Goal: Information Seeking & Learning: Learn about a topic

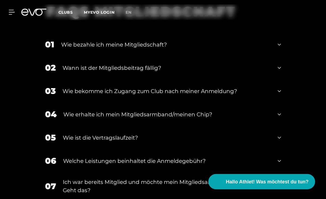
scroll to position [597, 0]
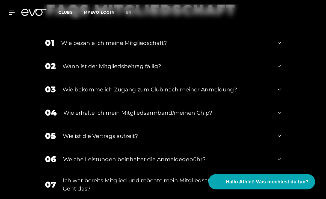
click at [317, 109] on div "FAQS MITGLIEDSCHAFT 01 Wie bezahle ich meine Mitgliedschaft? 02 Wann ist der Mi…" at bounding box center [163, 121] width 326 height 254
click at [281, 46] on icon at bounding box center [279, 43] width 3 height 7
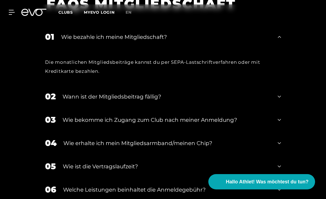
scroll to position [604, 0]
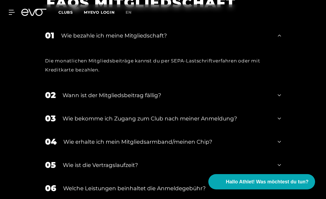
click at [325, 89] on div "FAQS MITGLIEDSCHAFT 01 Wie bezahle ich meine Mitgliedschaft? Die monatlichen Mi…" at bounding box center [163, 132] width 326 height 290
click at [277, 107] on div "02 Wann ist der Mitgliedsbeitrag fällig?" at bounding box center [163, 94] width 247 height 23
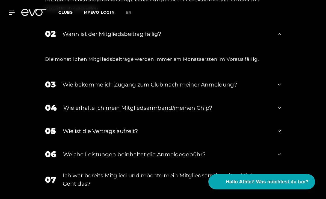
scroll to position [671, 0]
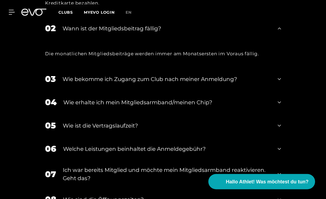
click at [276, 91] on div "03 Wie bekomme ich Zugang zum Club nach meiner Anmeldung?" at bounding box center [163, 78] width 247 height 23
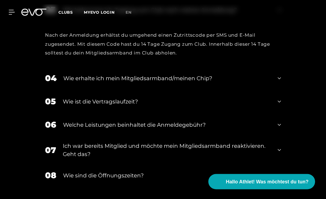
scroll to position [743, 0]
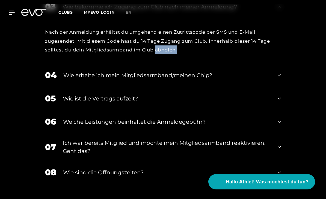
click at [313, 91] on div "FAQS MITGLIEDSCHAFT 01 Wie bezahle ich meine Mitgliedschaft? Die monatlichen Mi…" at bounding box center [163, 29] width 326 height 363
click at [280, 78] on icon at bounding box center [279, 75] width 3 height 7
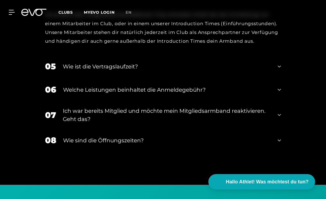
scroll to position [829, 0]
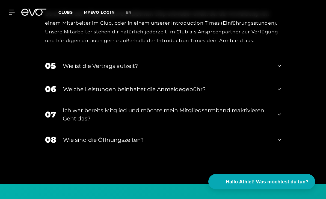
click at [278, 69] on icon at bounding box center [279, 66] width 3 height 7
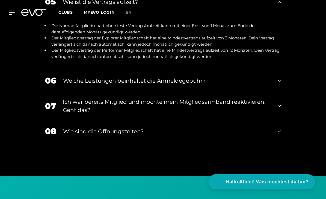
scroll to position [891, 0]
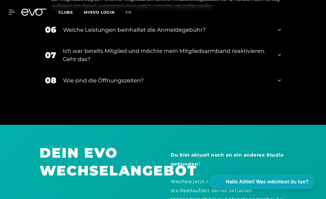
scroll to position [944, 0]
click at [279, 33] on icon at bounding box center [279, 30] width 3 height 7
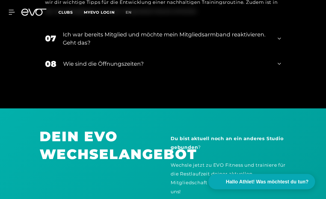
scroll to position [1023, 0]
click at [279, 42] on icon at bounding box center [279, 38] width 3 height 7
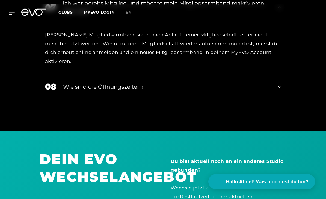
scroll to position [1055, 0]
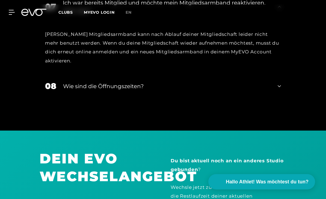
click at [278, 89] on icon at bounding box center [279, 86] width 3 height 7
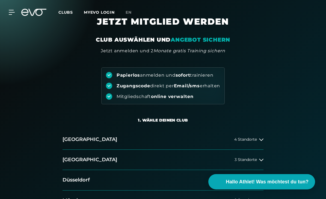
scroll to position [0, 0]
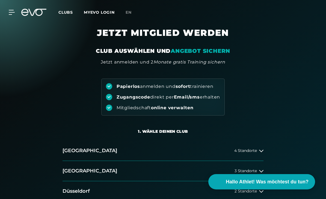
click at [11, 12] on icon at bounding box center [12, 12] width 6 height 4
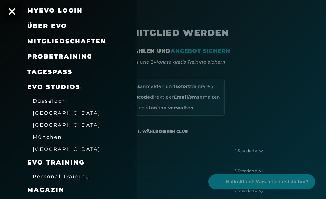
scroll to position [24, 0]
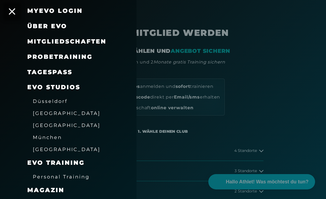
click at [63, 74] on link "TAGESPASS" at bounding box center [49, 71] width 45 height 7
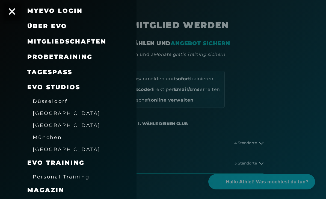
click at [68, 72] on link "TAGESPASS" at bounding box center [49, 71] width 45 height 7
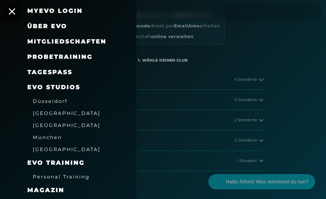
scroll to position [0, 0]
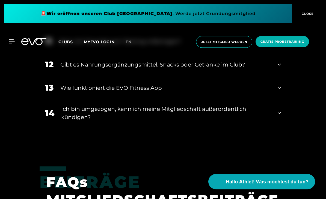
scroll to position [448, 0]
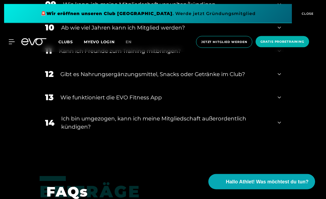
click at [279, 126] on icon at bounding box center [279, 122] width 3 height 7
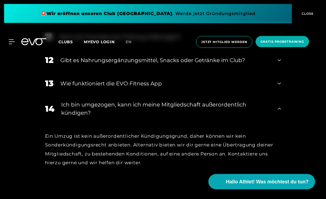
scroll to position [450, 0]
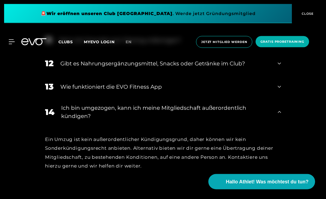
click at [278, 90] on icon at bounding box center [279, 87] width 3 height 7
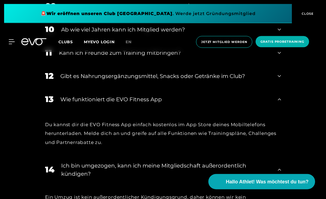
click at [277, 64] on div "11 Kann ich Freunde zum Training mitbringen?" at bounding box center [163, 52] width 247 height 23
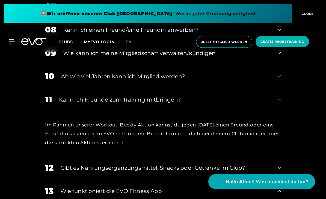
click at [282, 88] on div "10 Ab wie viel Jahren kann ich Mitglied werden?" at bounding box center [163, 76] width 247 height 23
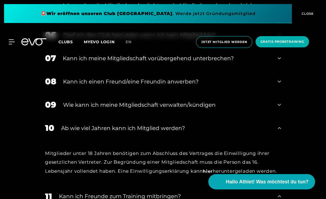
scroll to position [339, 0]
click at [280, 108] on icon at bounding box center [279, 105] width 3 height 7
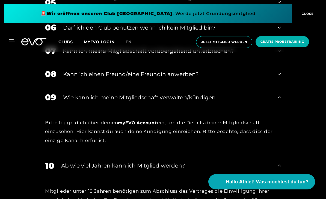
scroll to position [347, 0]
click at [279, 78] on icon at bounding box center [279, 74] width 3 height 7
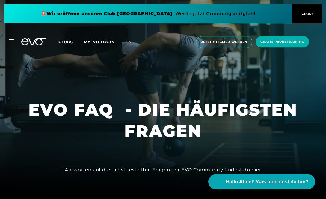
scroll to position [0, 0]
